Goal: Task Accomplishment & Management: Use online tool/utility

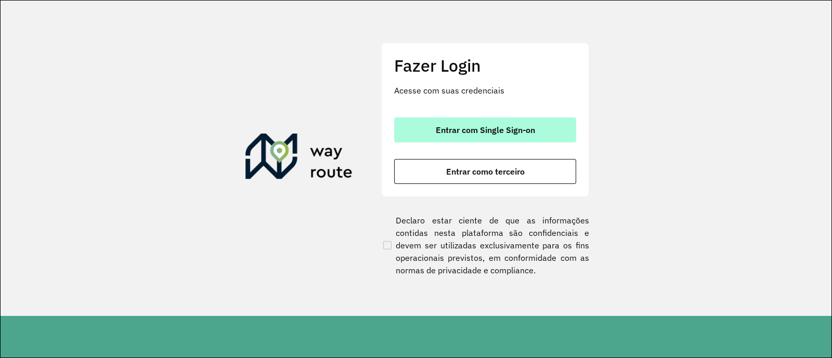
click at [499, 126] on span "Entrar com Single Sign-on" at bounding box center [485, 130] width 99 height 8
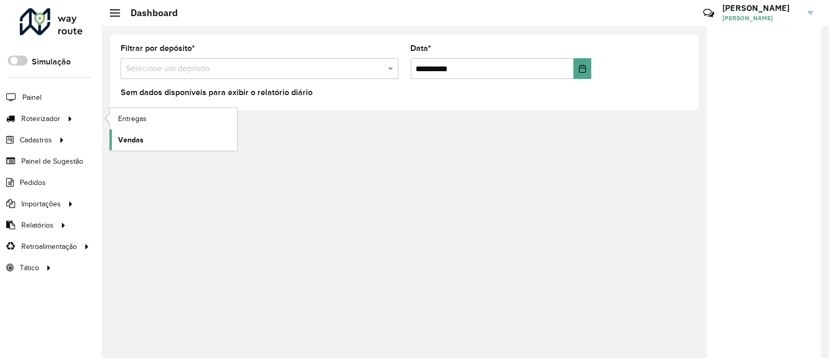
click at [131, 143] on span "Vendas" at bounding box center [130, 140] width 25 height 11
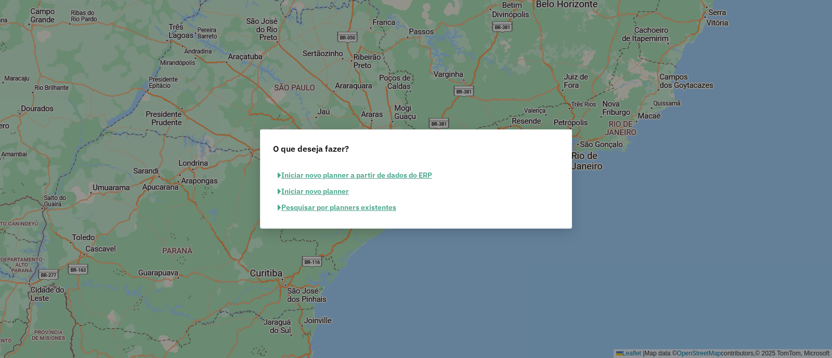
click at [325, 208] on button "Pesquisar por planners existentes" at bounding box center [337, 208] width 128 height 16
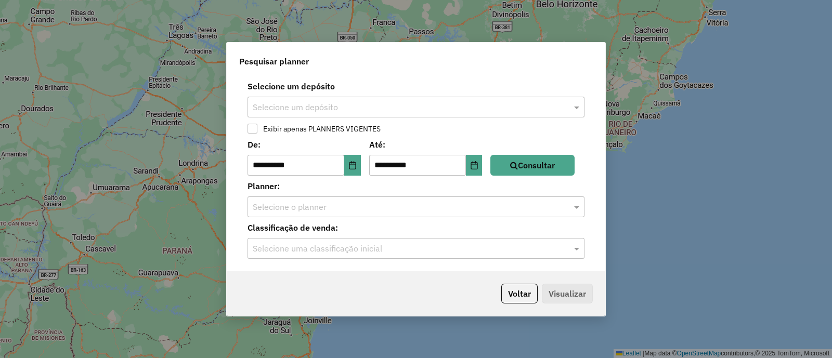
click at [437, 114] on div "Selecione um depósito" at bounding box center [416, 107] width 337 height 21
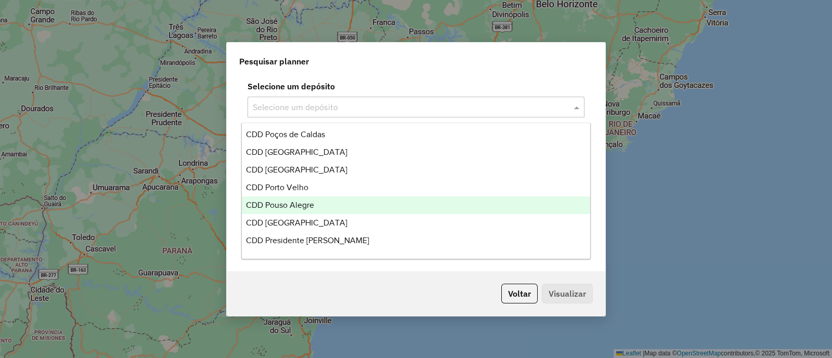
scroll to position [1394, 0]
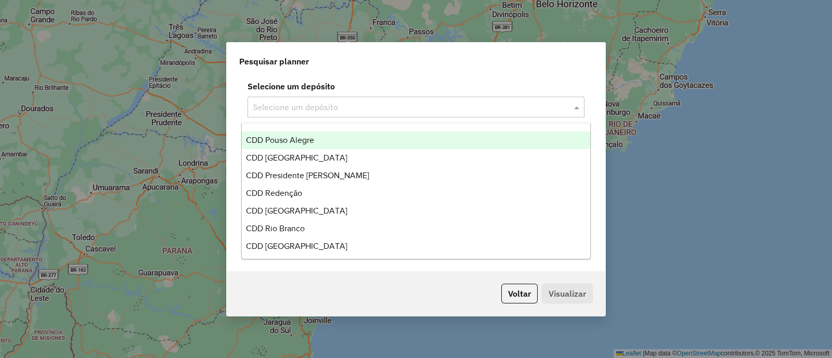
click at [300, 108] on input "text" at bounding box center [406, 107] width 306 height 12
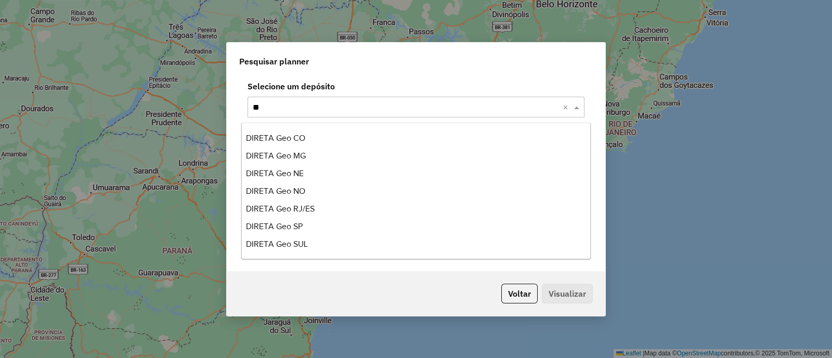
scroll to position [0, 0]
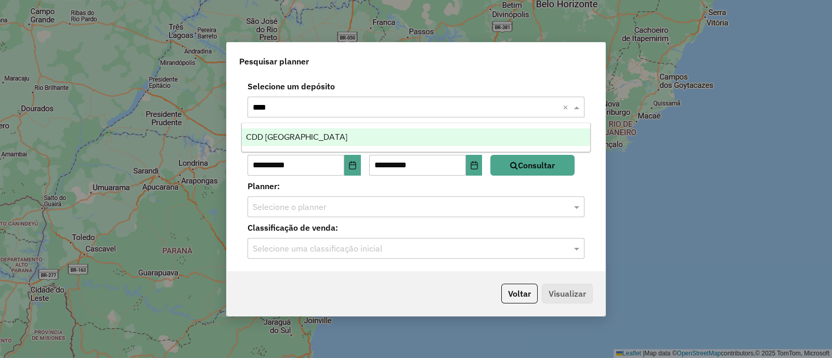
type input "*****"
click at [334, 136] on div "CDD [GEOGRAPHIC_DATA]" at bounding box center [416, 137] width 349 height 18
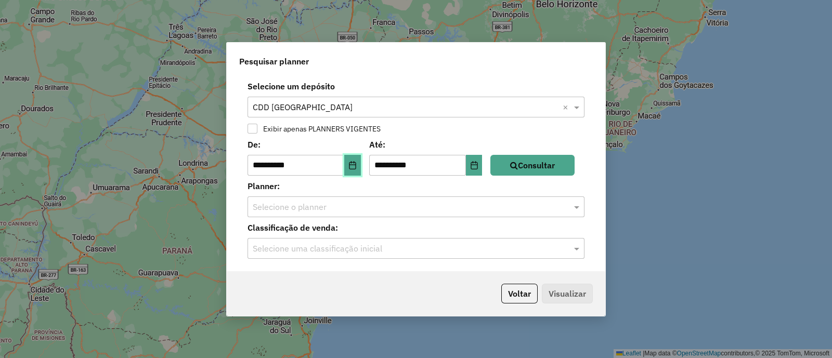
click at [357, 165] on icon "Choose Date" at bounding box center [353, 165] width 8 height 8
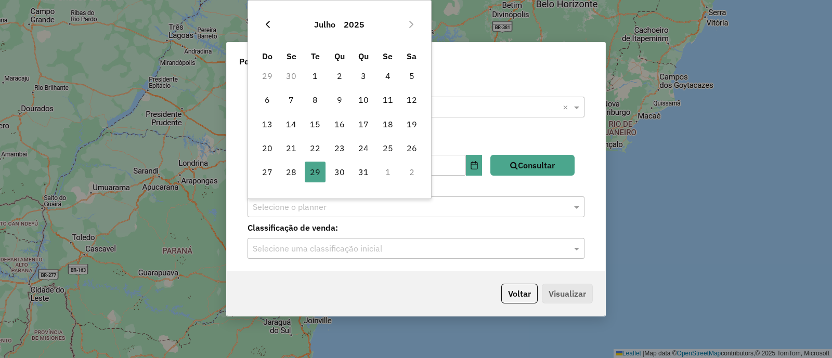
click at [273, 22] on button "Previous Month" at bounding box center [268, 24] width 17 height 17
click at [272, 22] on button "Previous Month" at bounding box center [268, 24] width 17 height 17
click at [268, 21] on button "Previous Month" at bounding box center [268, 24] width 17 height 17
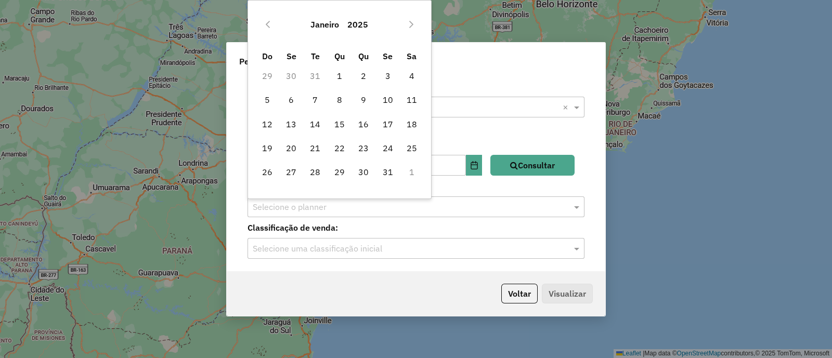
click at [264, 21] on icon "Previous Month" at bounding box center [268, 24] width 8 height 8
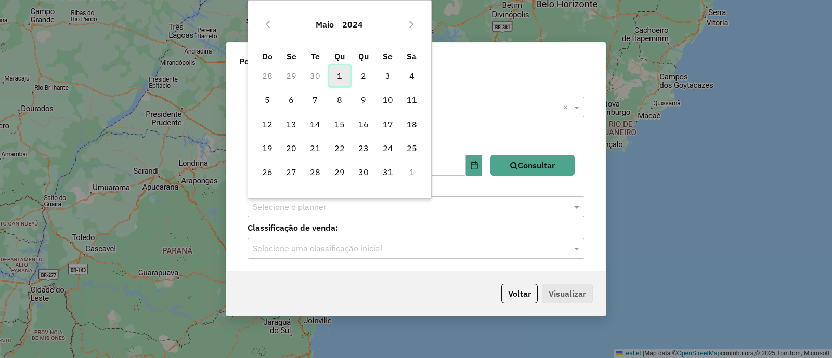
click at [340, 79] on span "1" at bounding box center [339, 76] width 21 height 21
type input "**********"
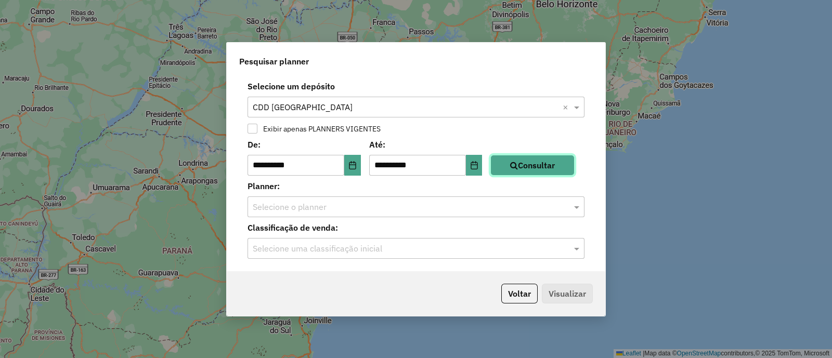
click at [534, 163] on button "Consultar" at bounding box center [533, 165] width 84 height 21
click at [576, 207] on span at bounding box center [578, 207] width 13 height 12
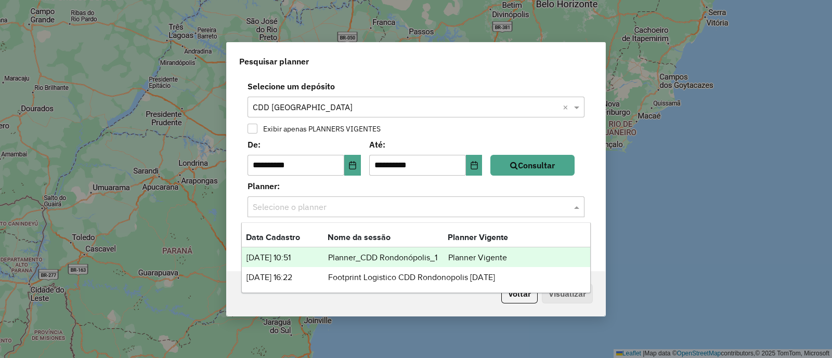
click at [407, 256] on td "Planner_CDD Rondonópolis_1" at bounding box center [388, 258] width 120 height 14
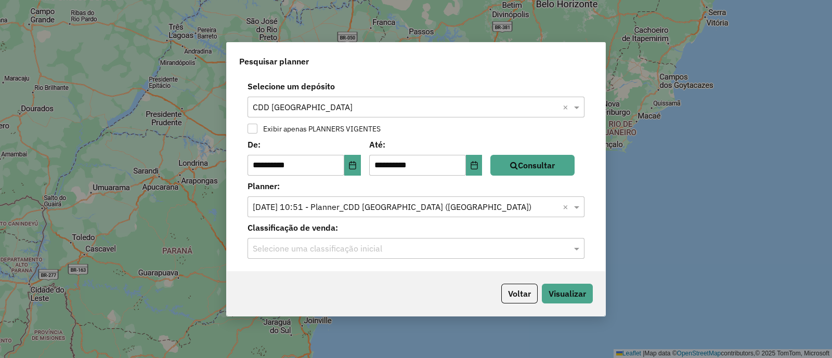
click at [445, 253] on input "text" at bounding box center [406, 249] width 306 height 12
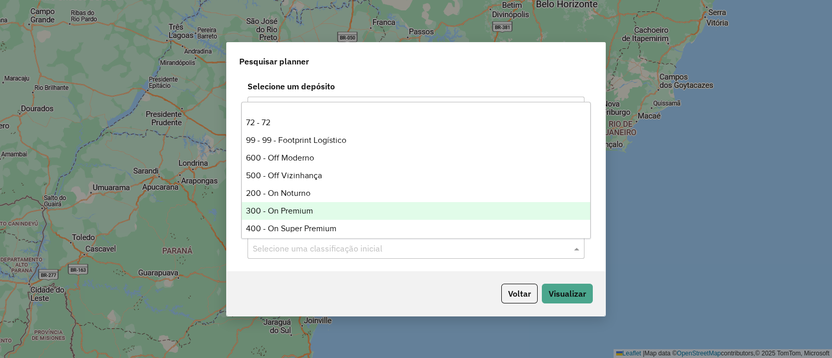
scroll to position [122, 0]
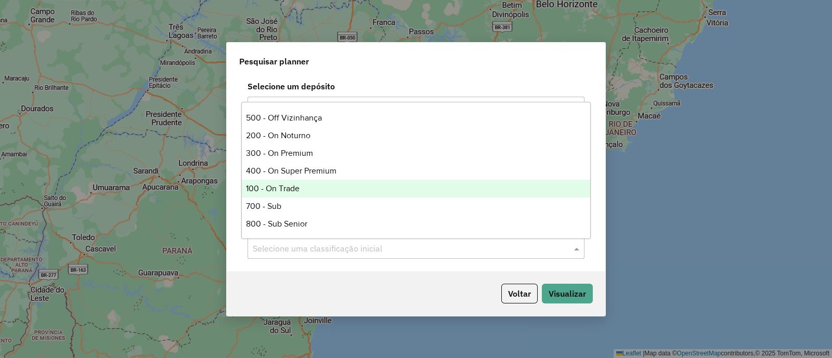
click at [298, 191] on div "100 - On Trade" at bounding box center [416, 189] width 349 height 18
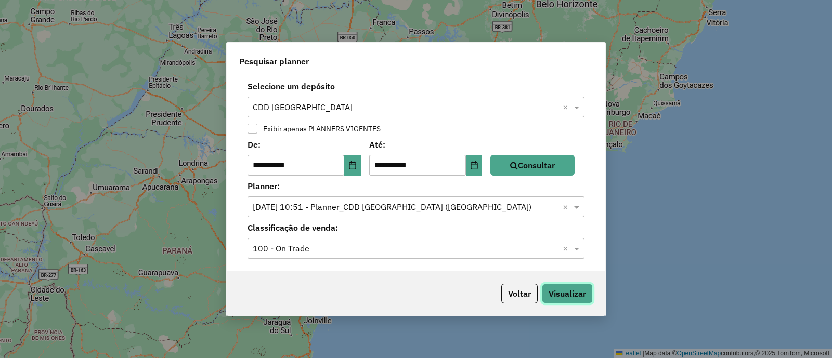
click at [569, 296] on button "Visualizar" at bounding box center [567, 294] width 51 height 20
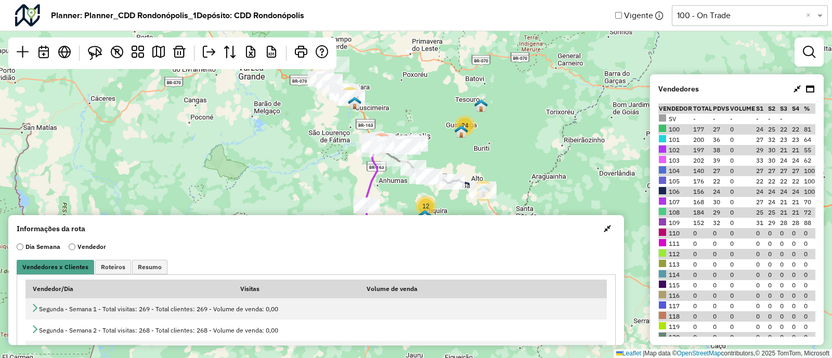
click at [607, 226] on span "button" at bounding box center [607, 229] width 7 height 8
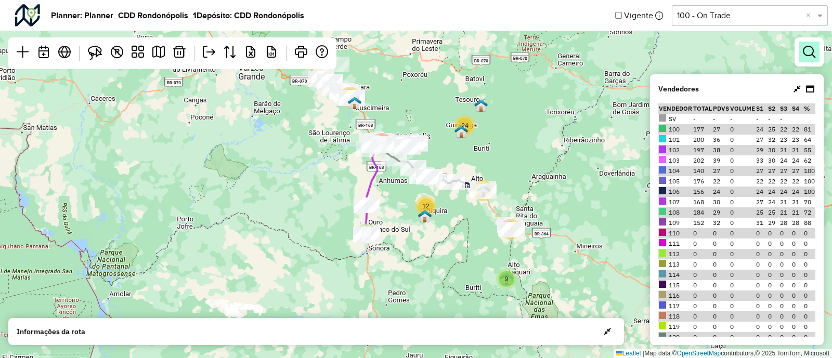
click at [815, 52] on em at bounding box center [809, 52] width 12 height 12
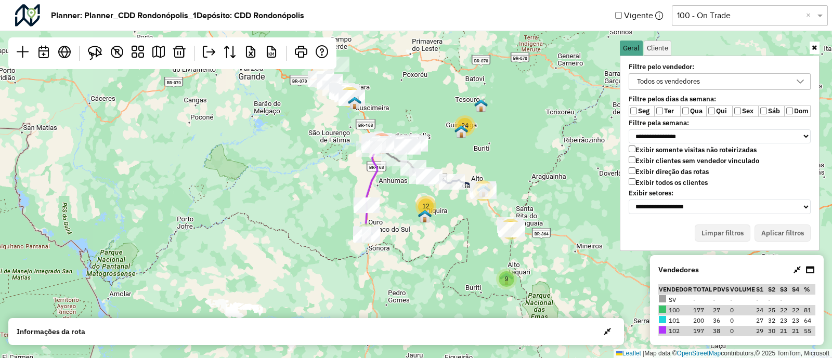
click at [646, 181] on label "Exibir todos os clientes" at bounding box center [668, 182] width 79 height 9
click at [663, 159] on label "Exibir clientes sem vendedor vinculado" at bounding box center [694, 161] width 131 height 9
click at [780, 225] on button "Aplicar filtros" at bounding box center [783, 234] width 56 height 18
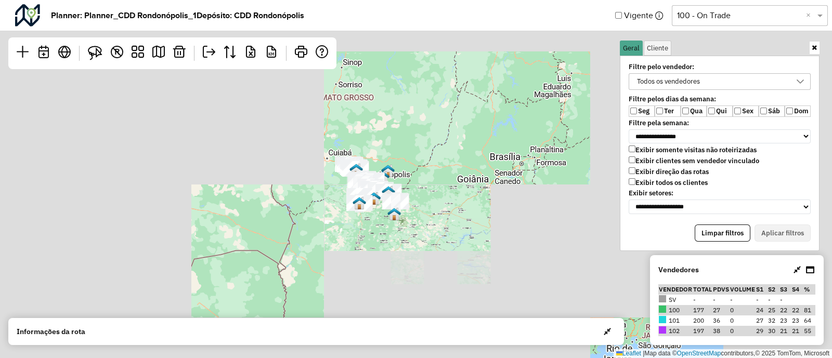
drag, startPoint x: 410, startPoint y: 170, endPoint x: 384, endPoint y: 171, distance: 26.0
click at [409, 171] on div "Leaflet | Map data © OpenStreetMap contributors,© 2025 TomTom, Microsoft" at bounding box center [416, 179] width 832 height 358
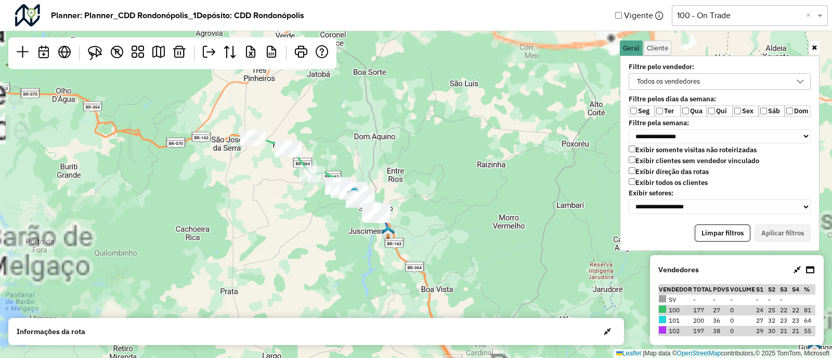
drag, startPoint x: 337, startPoint y: 136, endPoint x: 372, endPoint y: 179, distance: 55.5
click at [379, 171] on div "Leaflet | Map data © OpenStreetMap contributors,© 2025 TomTom, Microsoft" at bounding box center [416, 179] width 832 height 358
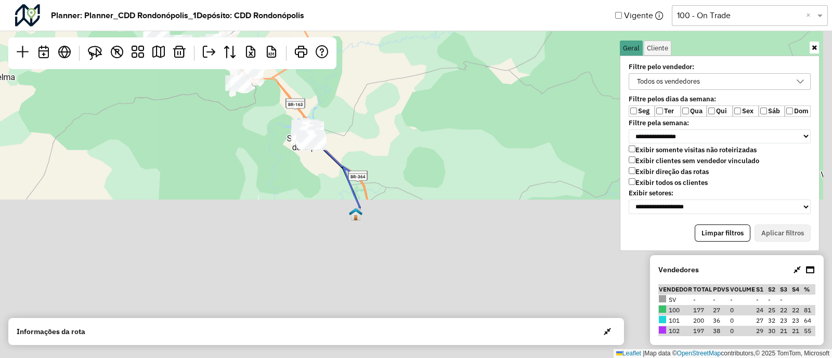
drag, startPoint x: 450, startPoint y: 259, endPoint x: 324, endPoint y: 107, distance: 197.6
click at [327, 85] on div "Leaflet | Map data © OpenStreetMap contributors,© 2025 TomTom, Microsoft" at bounding box center [416, 179] width 832 height 358
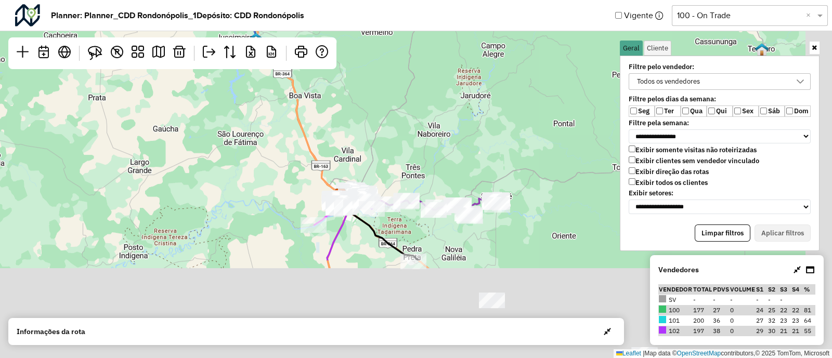
drag, startPoint x: 431, startPoint y: 226, endPoint x: 344, endPoint y: 93, distance: 159.4
click at [344, 93] on div "Leaflet | Map data © OpenStreetMap contributors,© 2025 TomTom, Microsoft" at bounding box center [416, 179] width 832 height 358
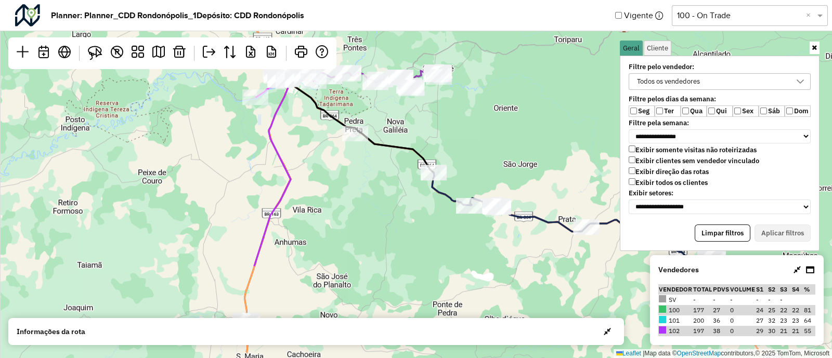
drag, startPoint x: 430, startPoint y: 247, endPoint x: 371, endPoint y: 119, distance: 140.6
click at [371, 119] on div "Leaflet | Map data © OpenStreetMap contributors,© 2025 TomTom, Microsoft" at bounding box center [416, 179] width 832 height 358
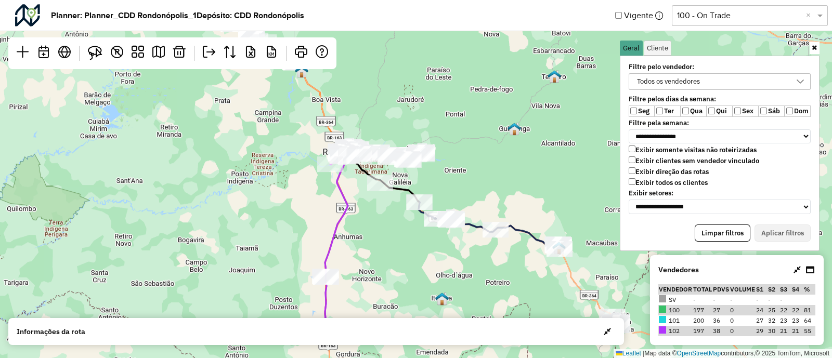
drag, startPoint x: 369, startPoint y: 192, endPoint x: 332, endPoint y: 230, distance: 53.3
click at [332, 230] on div "Leaflet | Map data © OpenStreetMap contributors,© 2025 TomTom, Microsoft" at bounding box center [416, 179] width 832 height 358
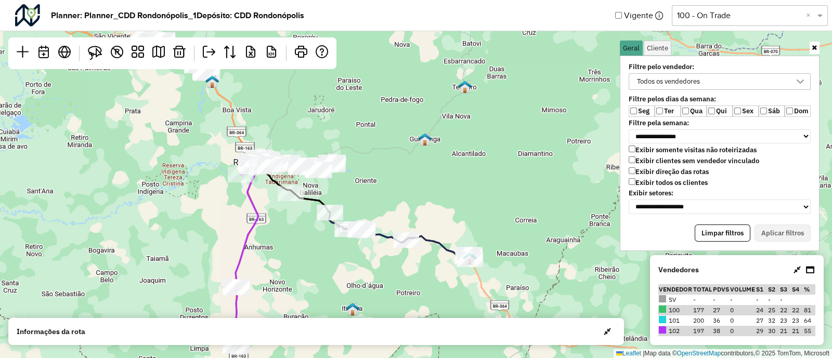
drag, startPoint x: 467, startPoint y: 147, endPoint x: 432, endPoint y: 169, distance: 41.6
click at [432, 169] on div "Leaflet | Map data © OpenStreetMap contributors,© 2025 TomTom, Microsoft" at bounding box center [416, 179] width 832 height 358
click at [771, 84] on div "Todos os vendedores" at bounding box center [712, 82] width 157 height 16
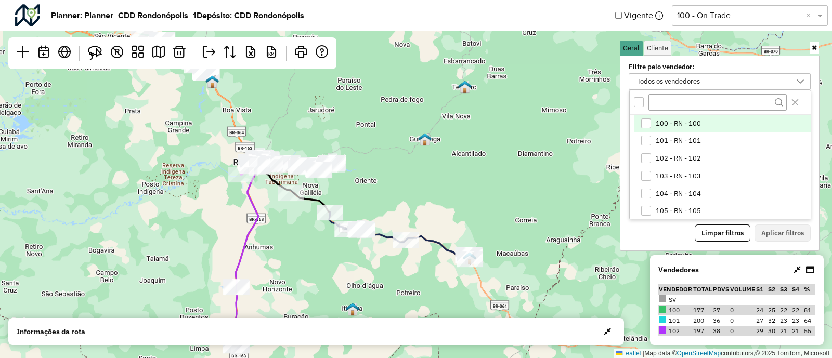
click at [683, 126] on span "100 - RN - 100" at bounding box center [678, 124] width 45 height 8
click at [782, 234] on button "Aplicar filtros" at bounding box center [783, 234] width 56 height 18
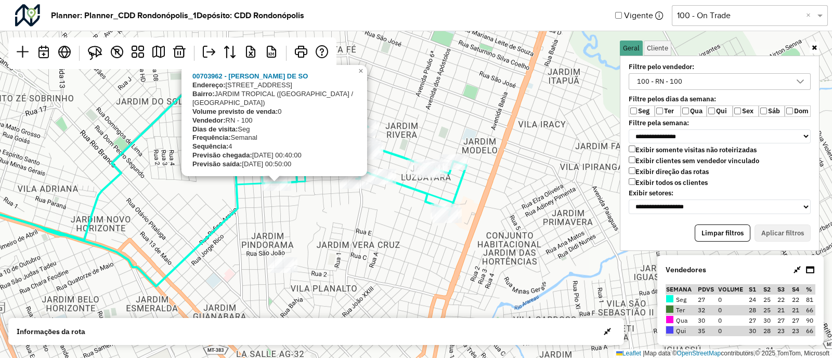
click at [518, 239] on div "00703962 - [PERSON_NAME] DE SO Endereço: AV [GEOGRAPHIC_DATA] 727 Bairro: [GEOG…" at bounding box center [416, 179] width 832 height 358
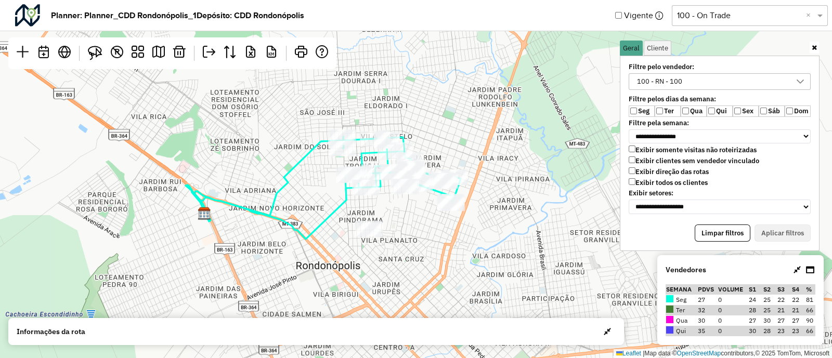
click at [663, 107] on label "Ter" at bounding box center [668, 111] width 26 height 11
click at [694, 110] on label "Qua" at bounding box center [694, 111] width 26 height 11
click at [725, 110] on label "Qui" at bounding box center [720, 111] width 26 height 11
click at [767, 109] on label "Sáb" at bounding box center [772, 111] width 26 height 11
click at [773, 229] on button "Aplicar filtros" at bounding box center [783, 234] width 56 height 18
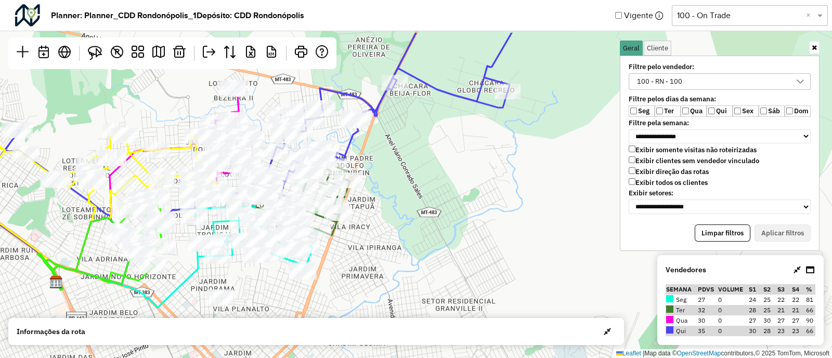
drag, startPoint x: 562, startPoint y: 171, endPoint x: 414, endPoint y: 239, distance: 163.2
click at [414, 239] on div "Leaflet | Map data © OpenStreetMap contributors,© 2025 TomTom, Microsoft" at bounding box center [416, 179] width 832 height 358
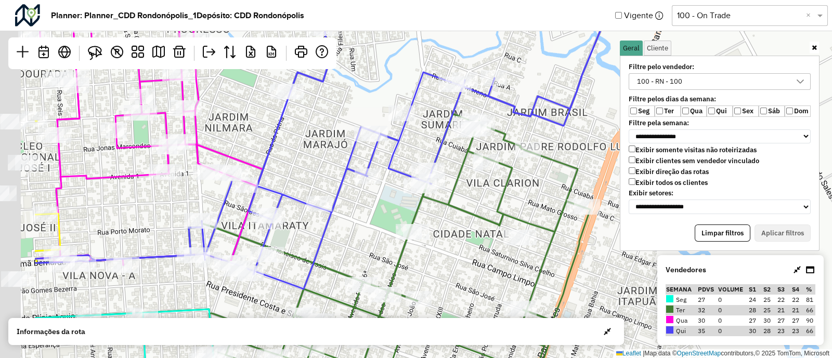
drag, startPoint x: 362, startPoint y: 161, endPoint x: 332, endPoint y: 173, distance: 31.3
click at [361, 161] on div "Leaflet | Map data © OpenStreetMap contributors,© 2025 TomTom, Microsoft" at bounding box center [416, 179] width 832 height 358
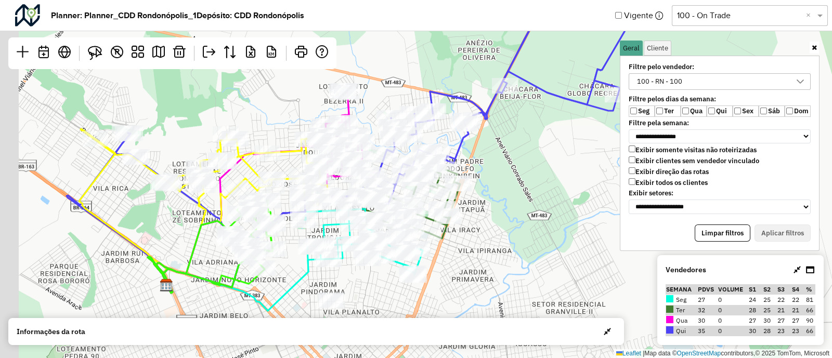
drag, startPoint x: 207, startPoint y: 166, endPoint x: 273, endPoint y: 166, distance: 66.6
click at [273, 166] on div "Leaflet | Map data © OpenStreetMap contributors,© 2025 TomTom, Microsoft" at bounding box center [416, 179] width 832 height 358
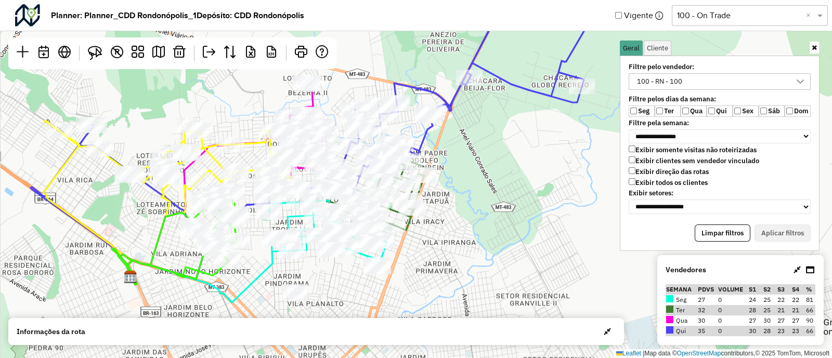
drag, startPoint x: 190, startPoint y: 131, endPoint x: 172, endPoint y: 131, distance: 18.2
click at [172, 131] on div "Leaflet | Map data © OpenStreetMap contributors,© 2025 TomTom, Microsoft" at bounding box center [416, 179] width 832 height 358
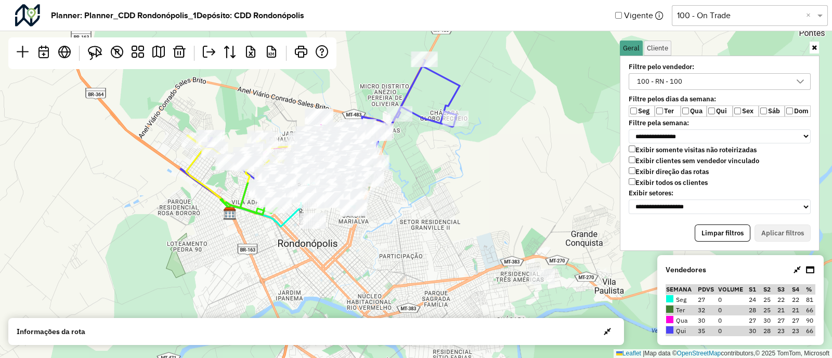
drag, startPoint x: 384, startPoint y: 216, endPoint x: 410, endPoint y: 211, distance: 26.4
click at [427, 218] on div "Leaflet | Map data © OpenStreetMap contributors,© 2025 TomTom, Microsoft" at bounding box center [416, 179] width 832 height 358
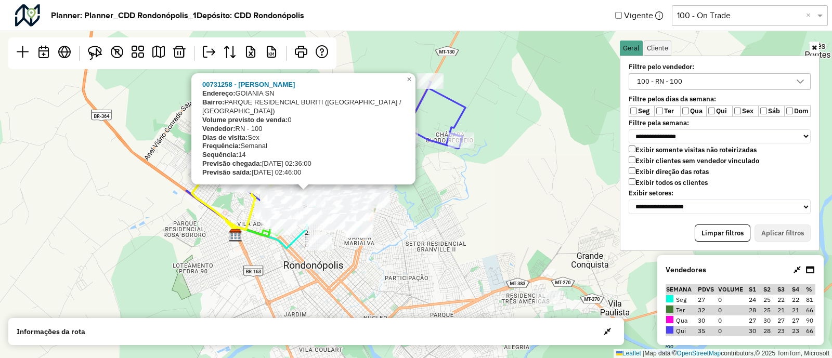
drag, startPoint x: 418, startPoint y: 199, endPoint x: 433, endPoint y: 221, distance: 26.6
click at [433, 221] on div "00731258 - [PERSON_NAME]: GOIANIA SN Bairro: PARQUE RESIDENCIAL BURITI ([GEOGRA…" at bounding box center [416, 179] width 832 height 358
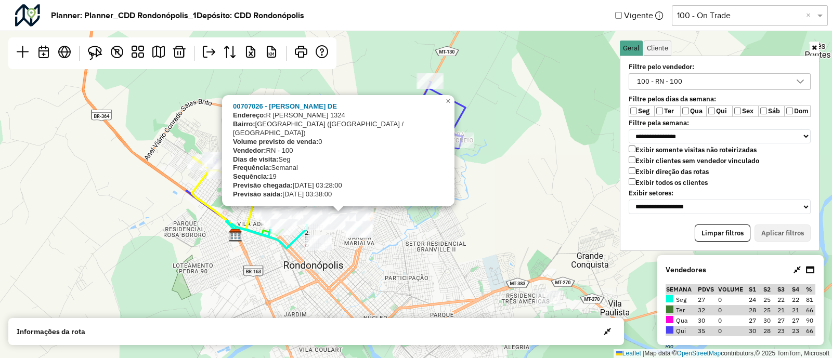
click at [508, 236] on div "00707026 - [PERSON_NAME]: R [PERSON_NAME] 1324 Bairro: [GEOGRAPHIC_DATA] ([GEOG…" at bounding box center [416, 179] width 832 height 358
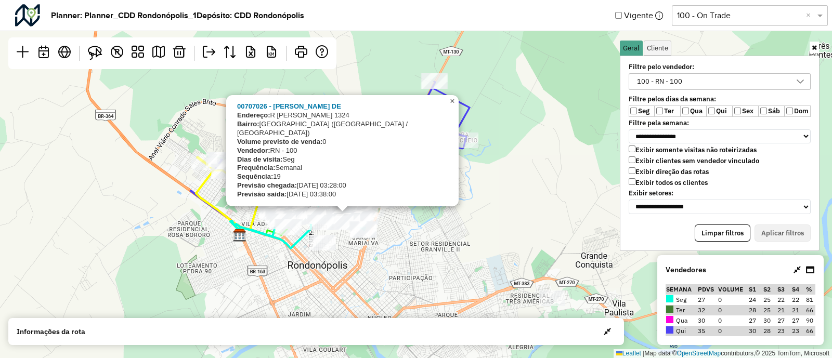
click at [454, 100] on span "×" at bounding box center [452, 101] width 5 height 9
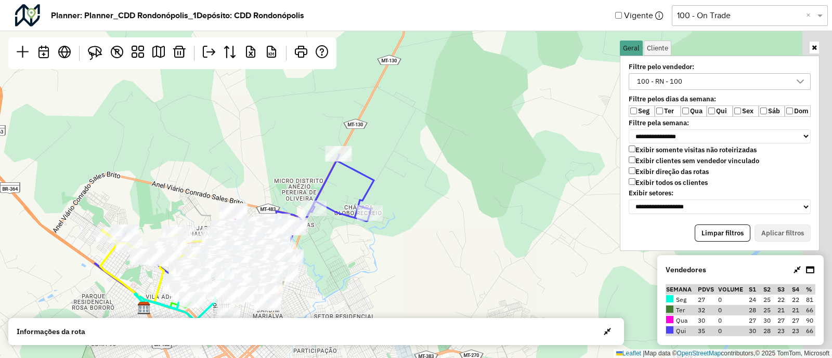
drag, startPoint x: 500, startPoint y: 160, endPoint x: 404, endPoint y: 233, distance: 120.3
click at [404, 233] on div "Leaflet | Map data © OpenStreetMap contributors,© 2025 TomTom, Microsoft" at bounding box center [416, 179] width 832 height 358
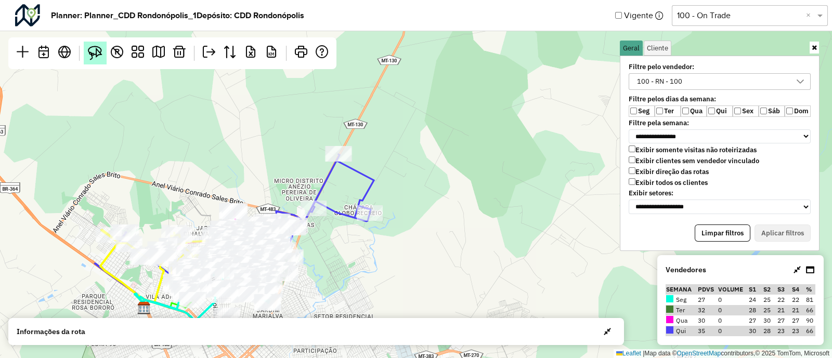
click at [93, 58] on img at bounding box center [95, 53] width 15 height 15
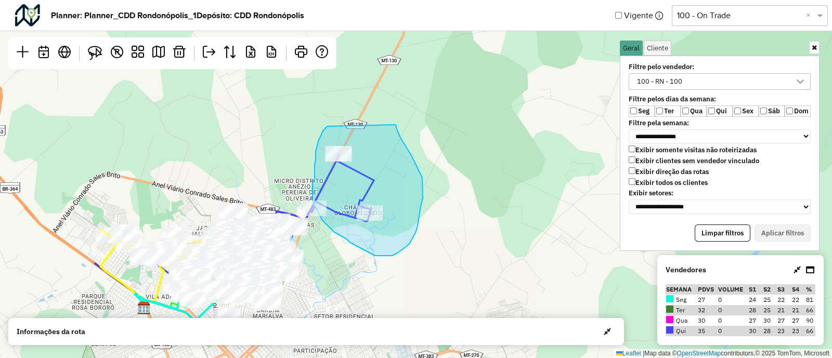
drag, startPoint x: 329, startPoint y: 127, endPoint x: 391, endPoint y: 126, distance: 62.4
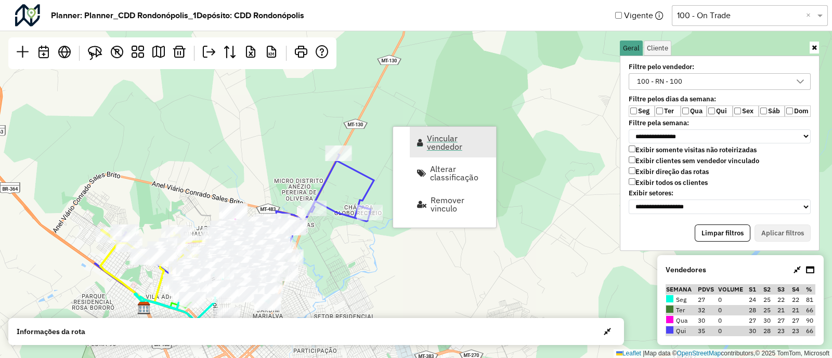
click at [437, 140] on span "Vincular vendedor" at bounding box center [458, 142] width 62 height 17
select select "********"
select select "*"
select select "********"
select select "*"
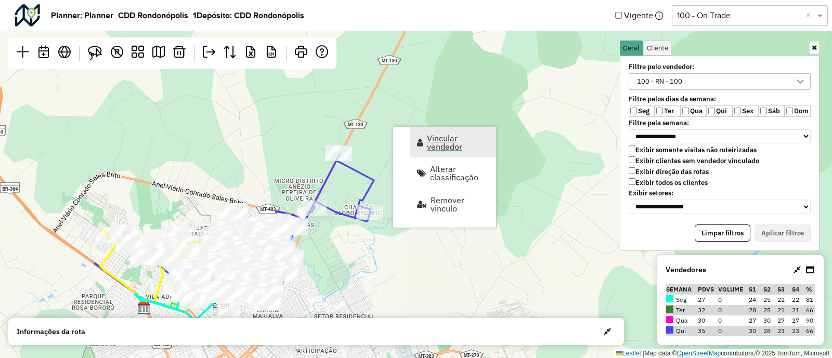
select select "****"
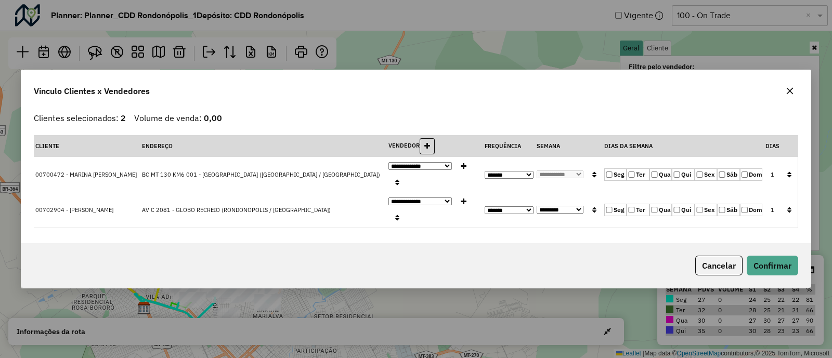
click at [790, 95] on icon "button" at bounding box center [790, 91] width 8 height 8
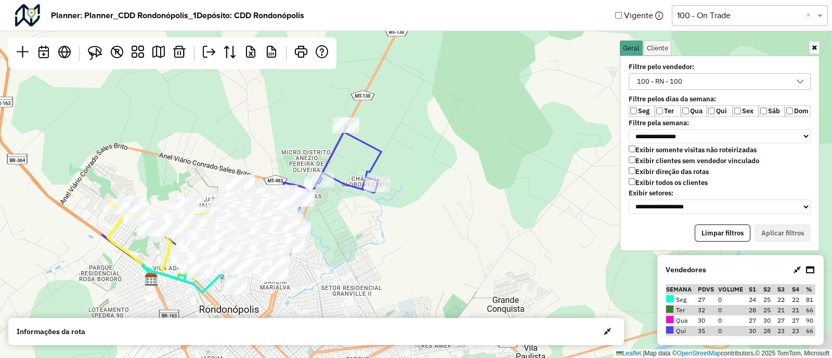
drag, startPoint x: 491, startPoint y: 220, endPoint x: 498, endPoint y: 191, distance: 29.5
click at [498, 191] on div "Leaflet | Map data © OpenStreetMap contributors,© 2025 TomTom, Microsoft" at bounding box center [416, 179] width 832 height 358
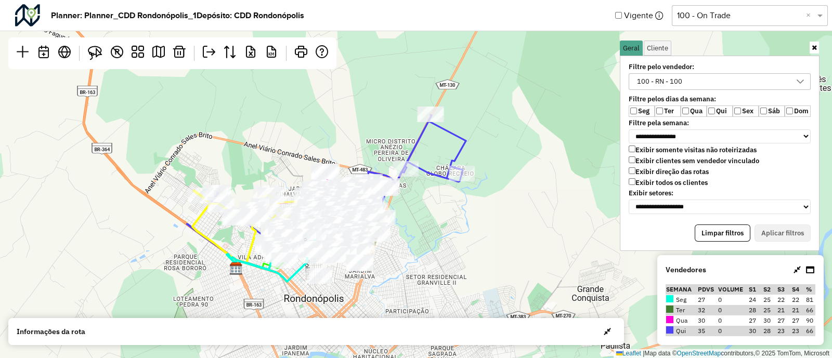
drag, startPoint x: 490, startPoint y: 194, endPoint x: 538, endPoint y: 181, distance: 50.7
click at [554, 181] on div "Leaflet | Map data © OpenStreetMap contributors,© 2025 TomTom, Microsoft" at bounding box center [416, 179] width 832 height 358
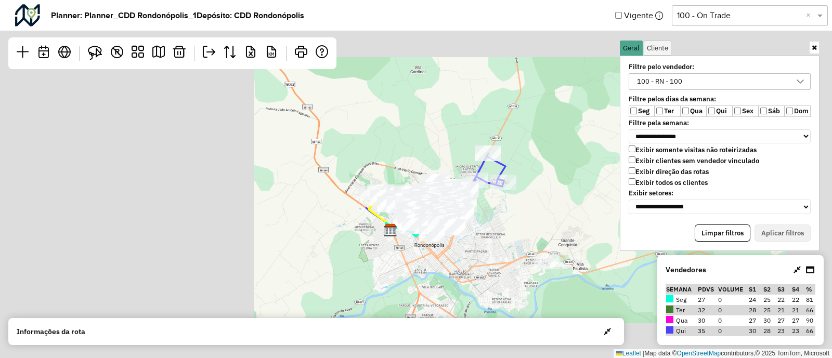
drag, startPoint x: 548, startPoint y: 173, endPoint x: 429, endPoint y: 166, distance: 119.3
click at [520, 189] on div "Leaflet | Map data © OpenStreetMap contributors,© 2025 TomTom, Microsoft" at bounding box center [416, 179] width 832 height 358
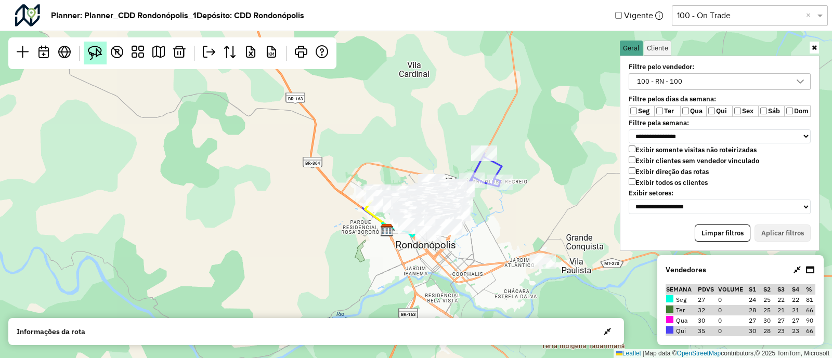
click at [92, 46] on img at bounding box center [95, 53] width 15 height 15
drag, startPoint x: 483, startPoint y: 120, endPoint x: 541, endPoint y: 184, distance: 86.5
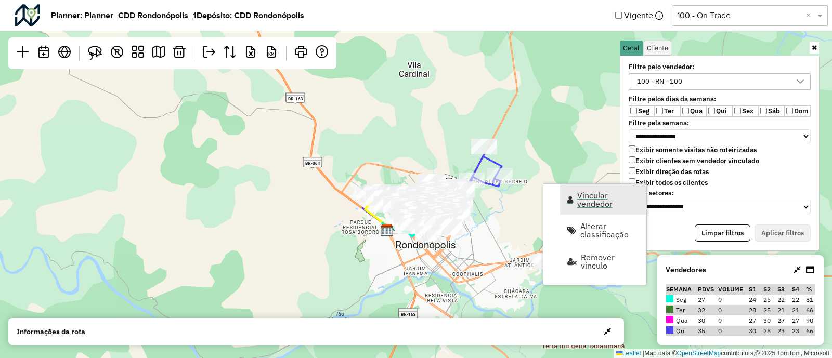
click at [580, 201] on span "Vincular vendedor" at bounding box center [608, 199] width 62 height 17
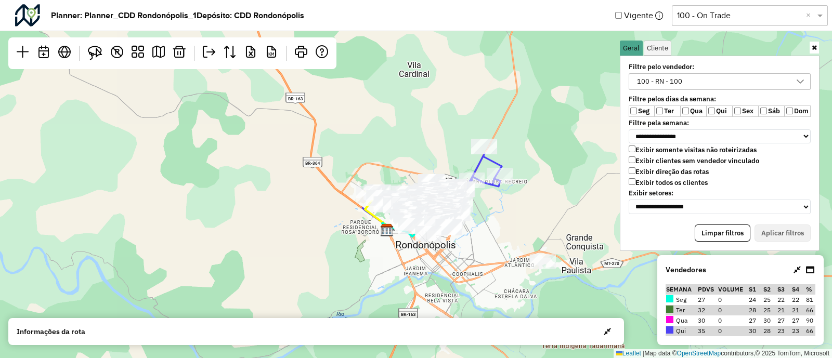
select select "********"
select select "*"
select select "********"
select select "*"
select select "****"
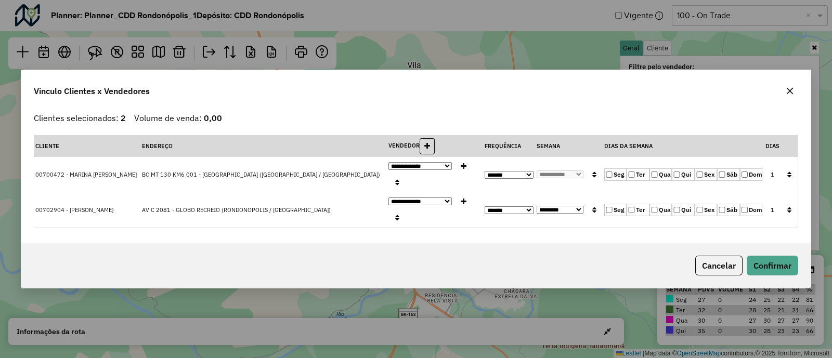
click at [786, 99] on button "button" at bounding box center [790, 91] width 17 height 17
